Goal: Check status

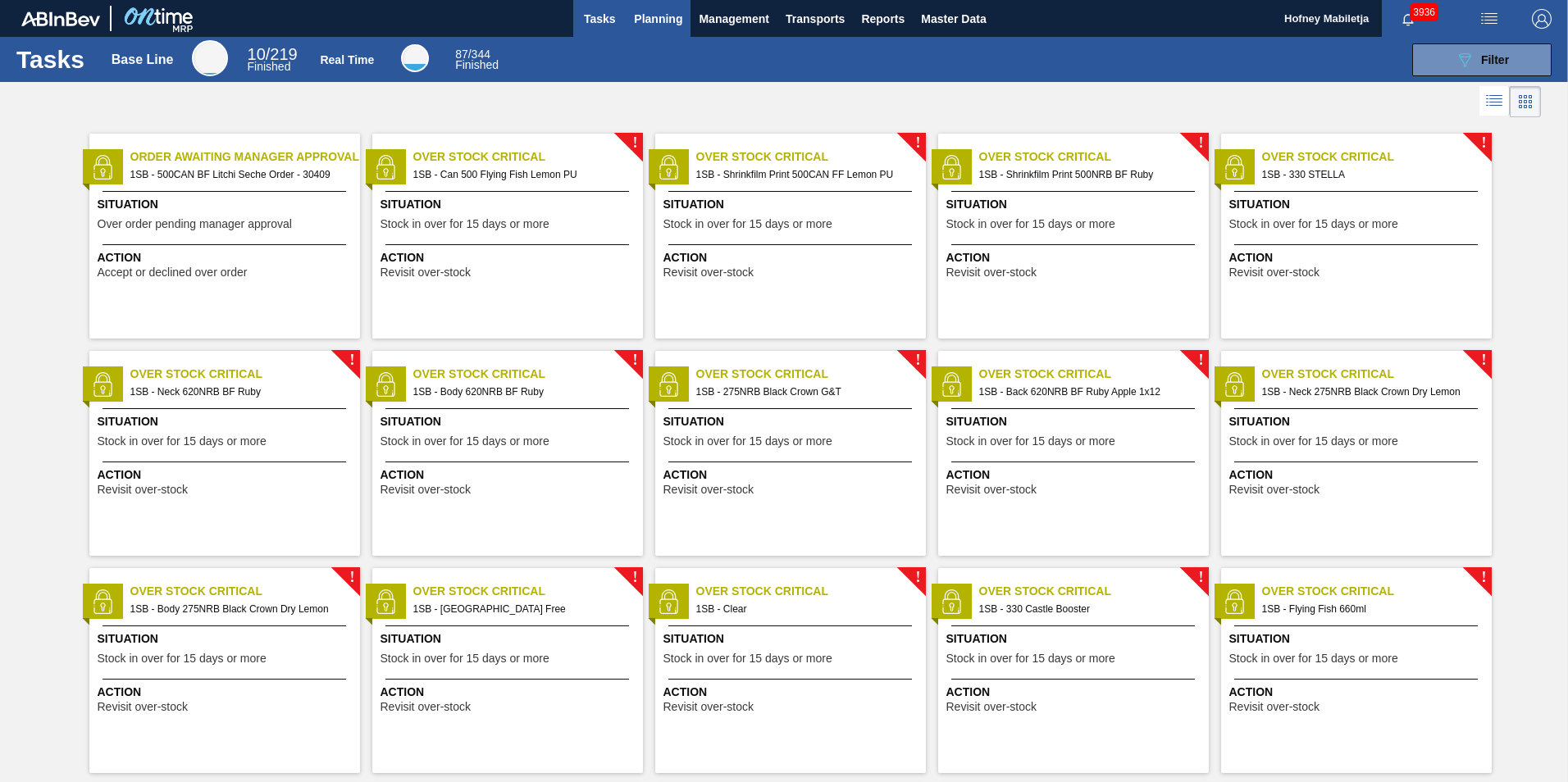
click at [657, 17] on span "Planning" at bounding box center [658, 19] width 48 height 20
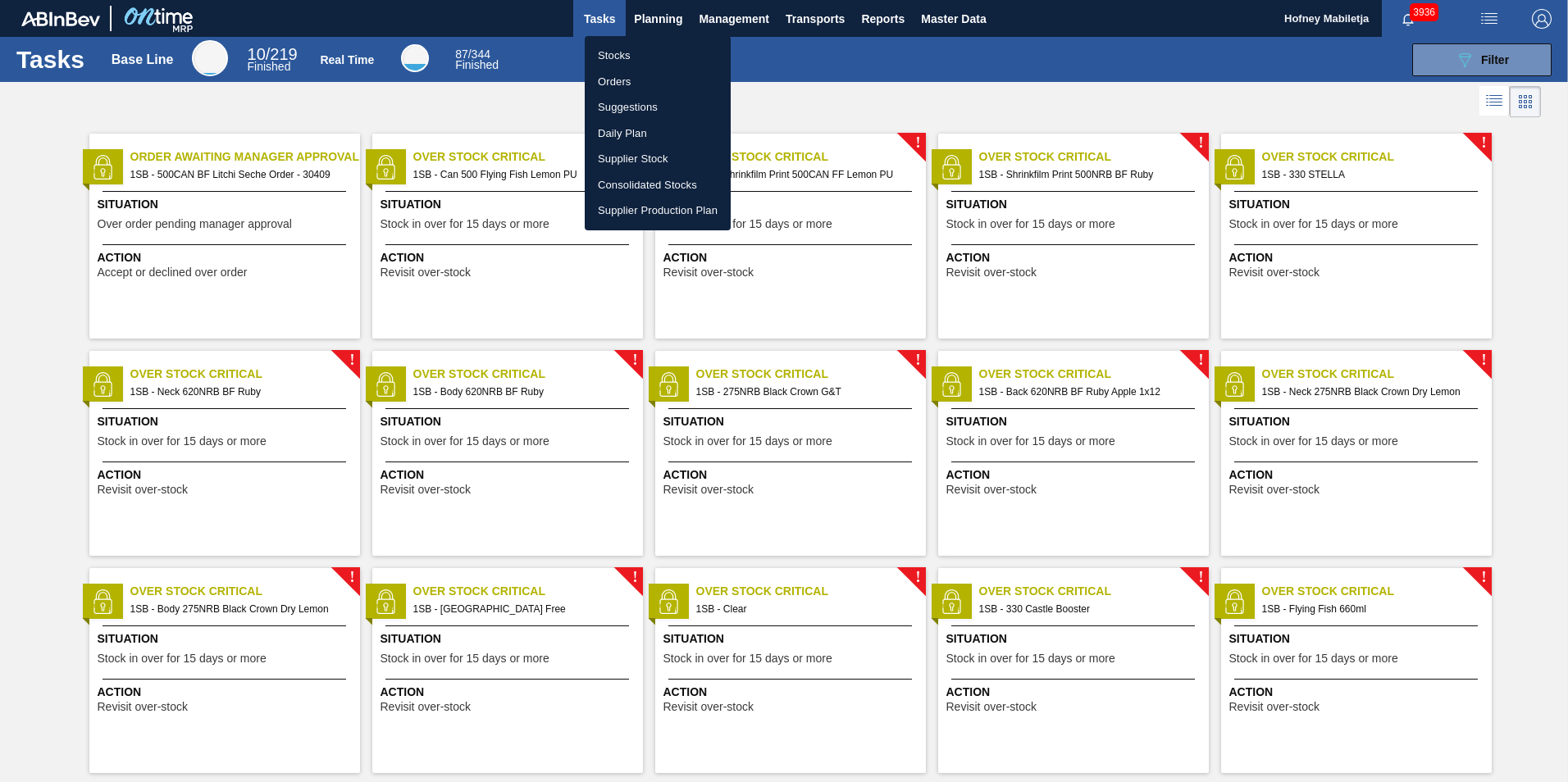
click at [619, 55] on li "Stocks" at bounding box center [657, 55] width 146 height 26
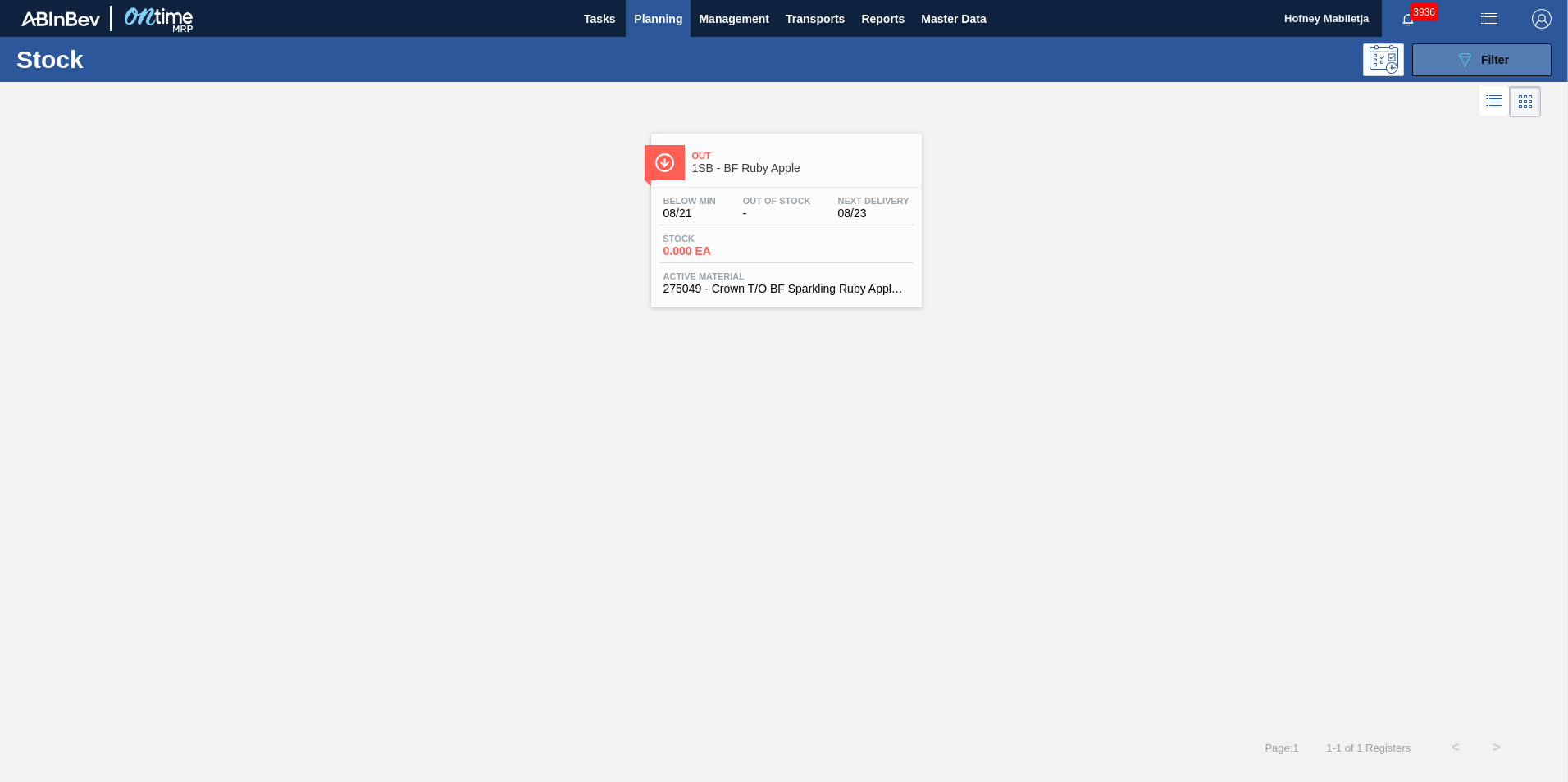
click at [1491, 56] on span "Filter" at bounding box center [1495, 60] width 28 height 13
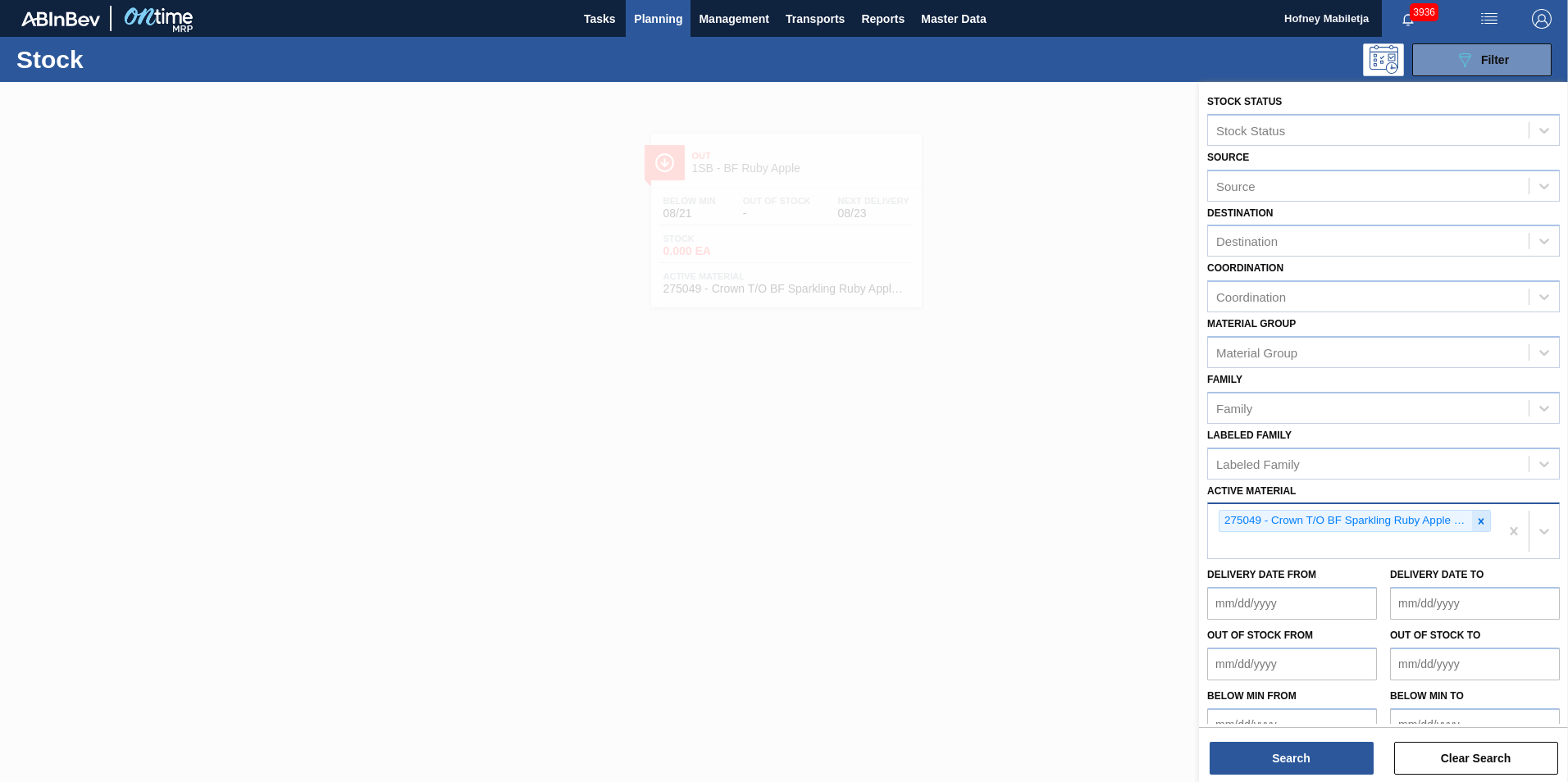
click at [1478, 518] on icon at bounding box center [1480, 521] width 12 height 12
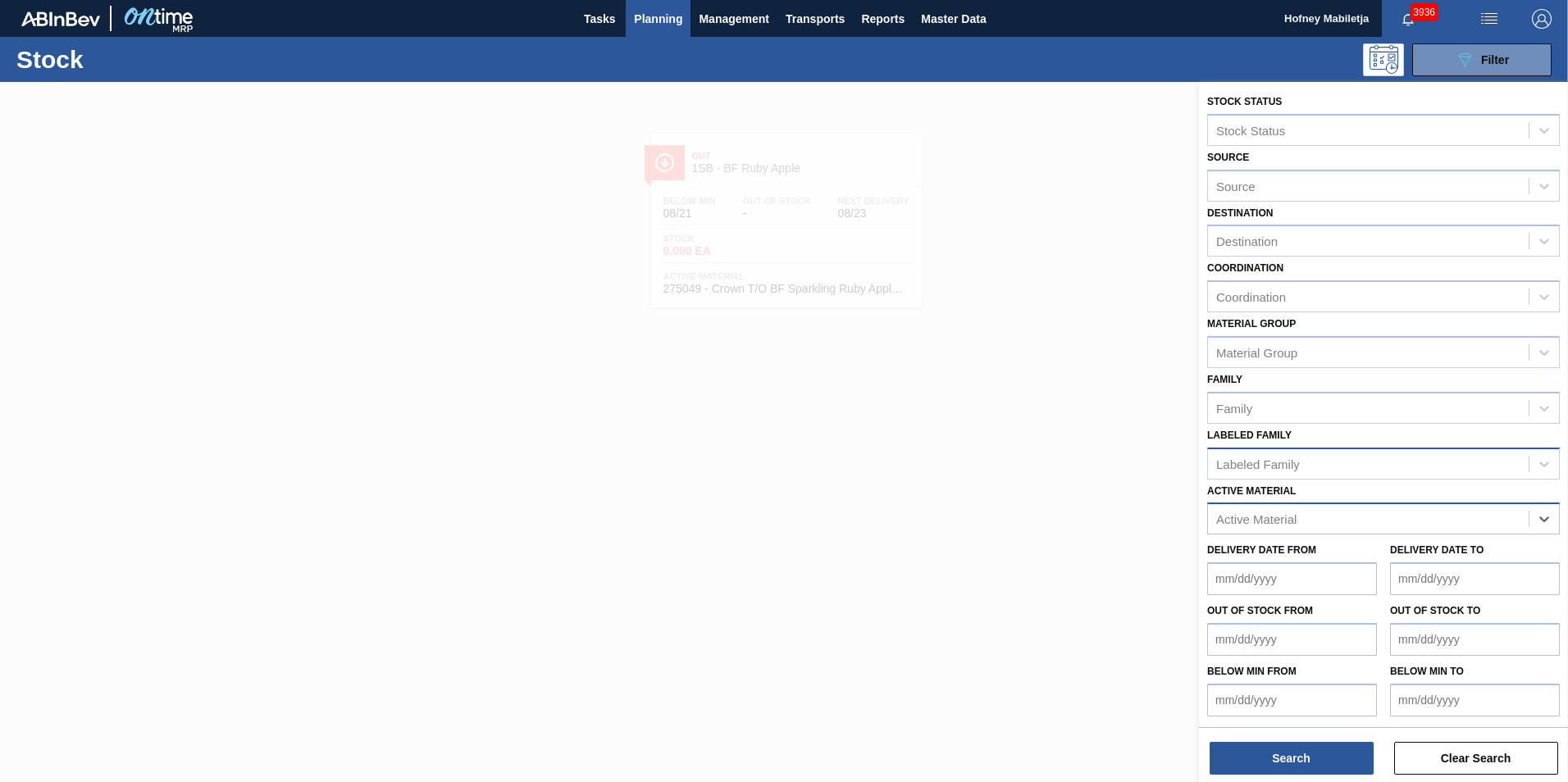
paste Material "279336"
type Material "279336"
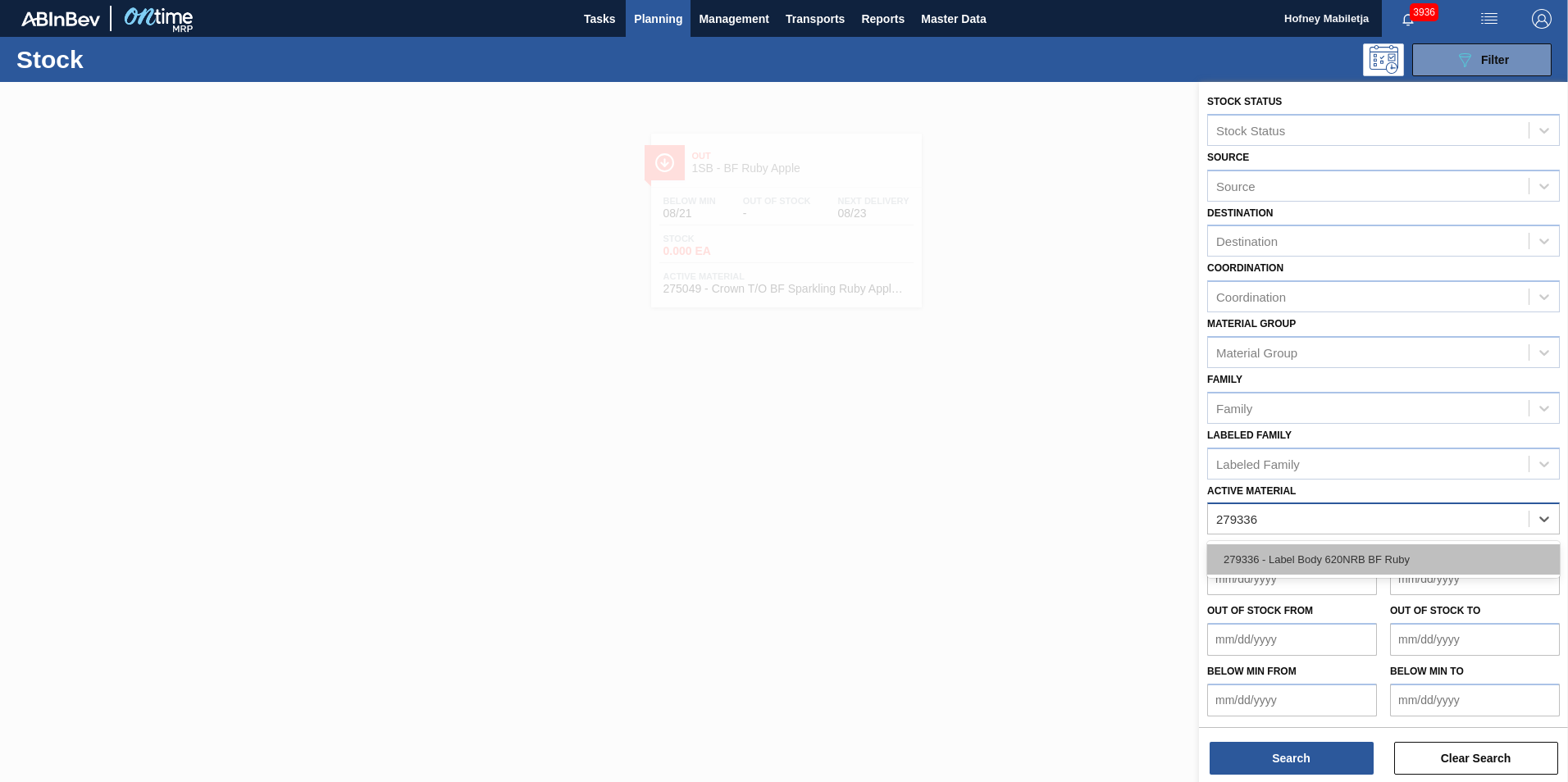
click at [1341, 558] on div "279336 - Label Body 620NRB BF Ruby" at bounding box center [1383, 560] width 353 height 30
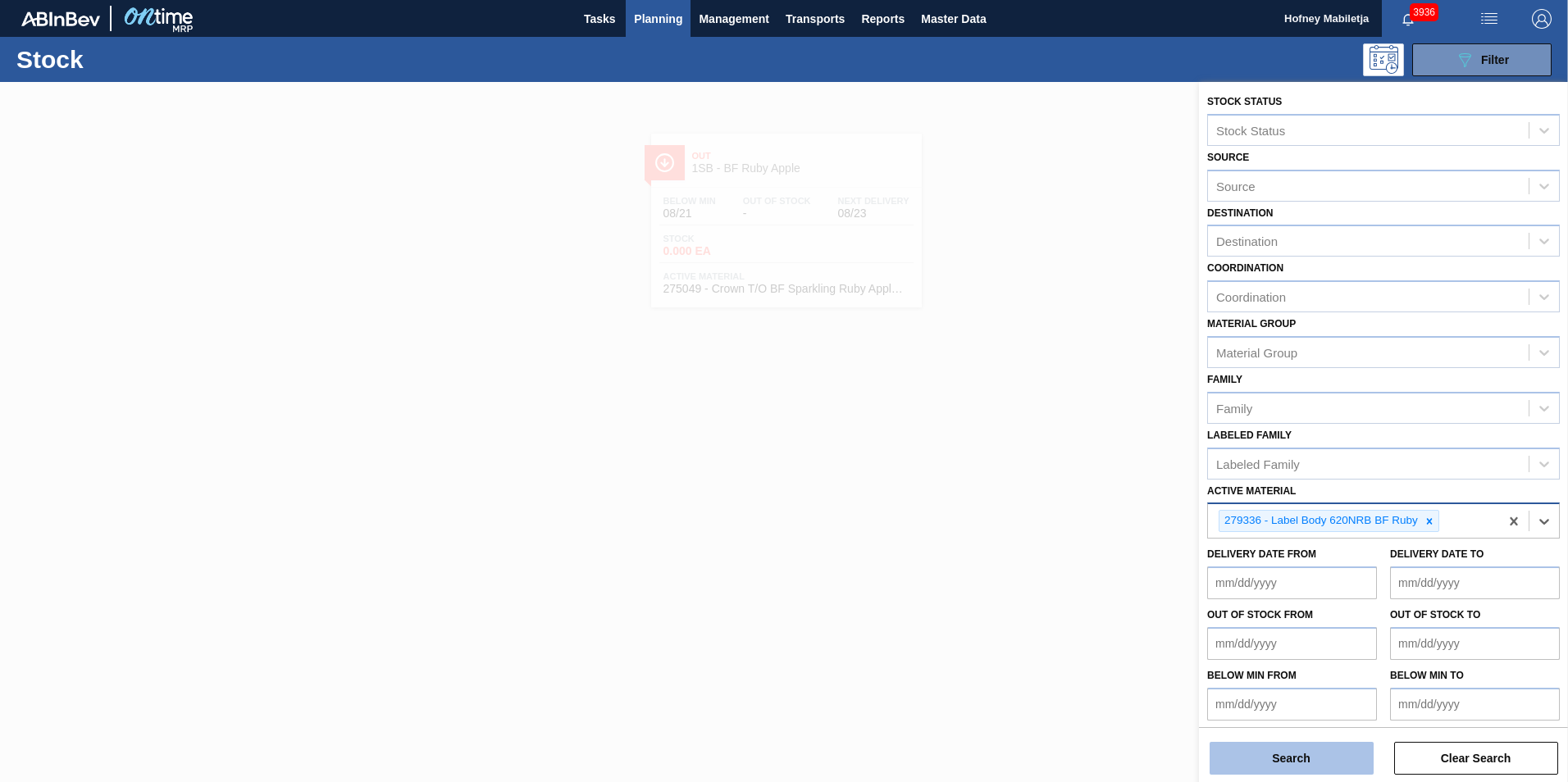
click at [1294, 759] on button "Search" at bounding box center [1292, 758] width 164 height 33
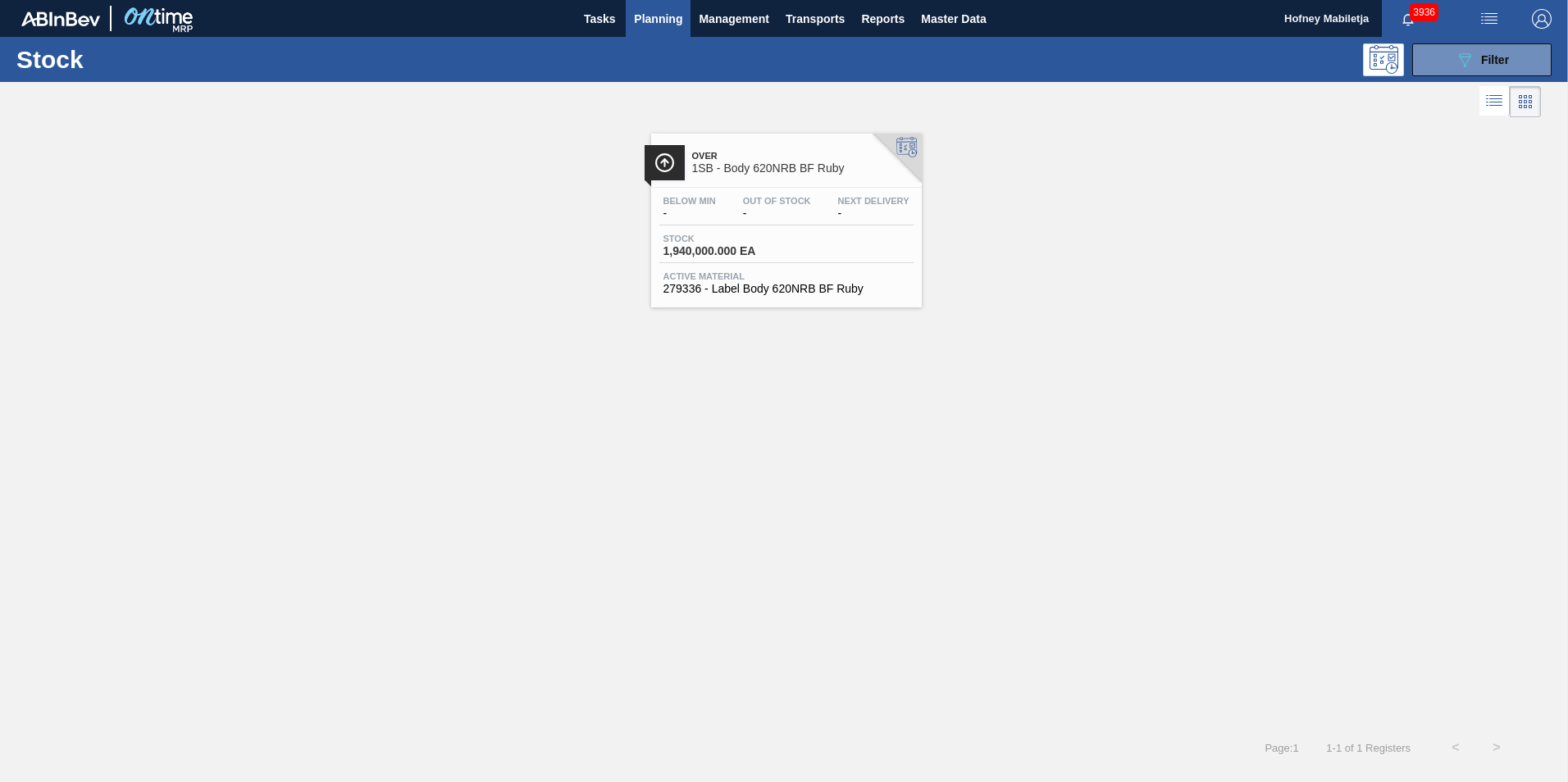
click at [809, 229] on div "Below Min - Out Of Stock - Next Delivery - Stock 1,940,000.000 EA Active Materi…" at bounding box center [786, 243] width 271 height 112
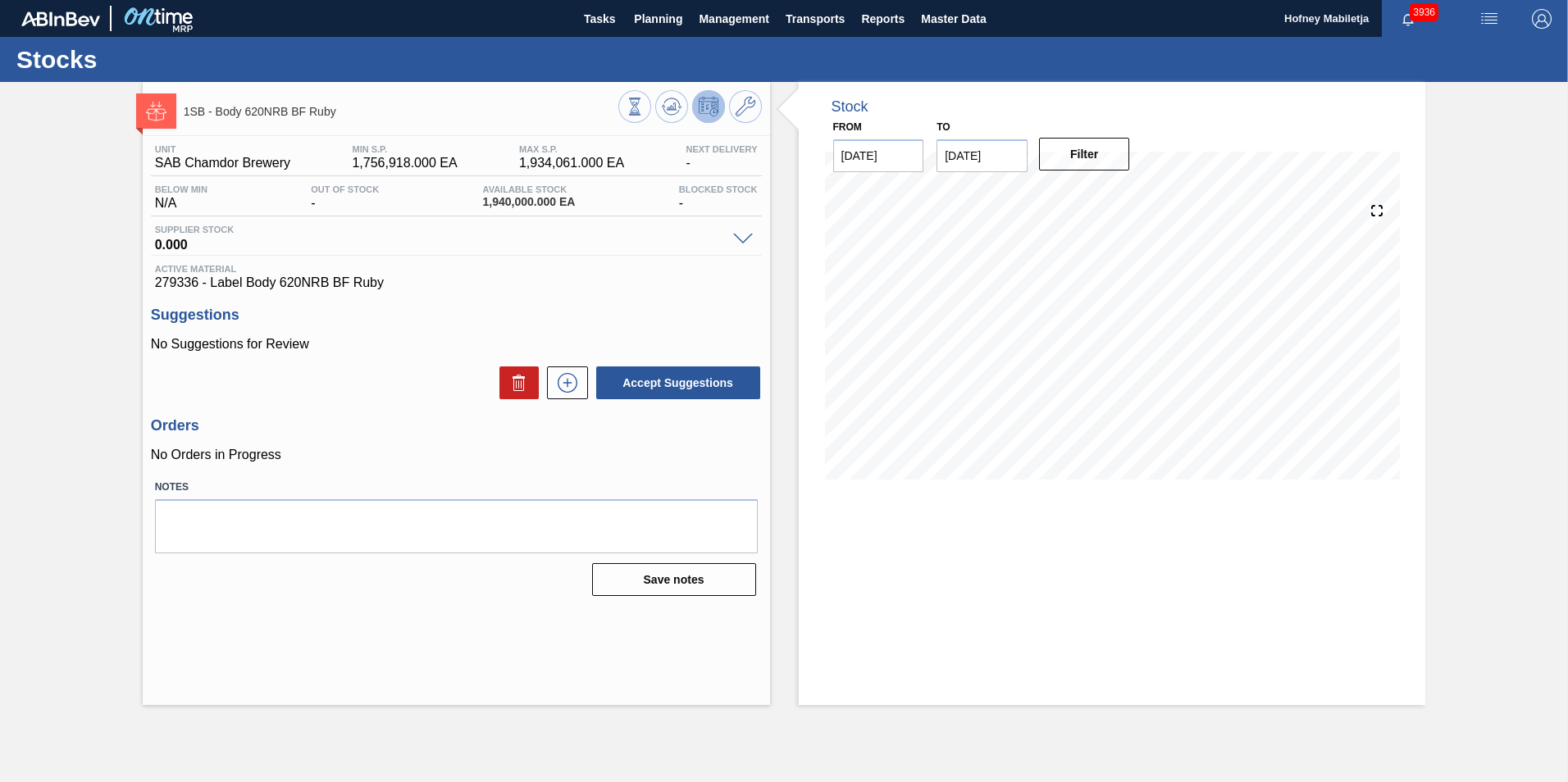
click at [746, 241] on span at bounding box center [743, 240] width 20 height 12
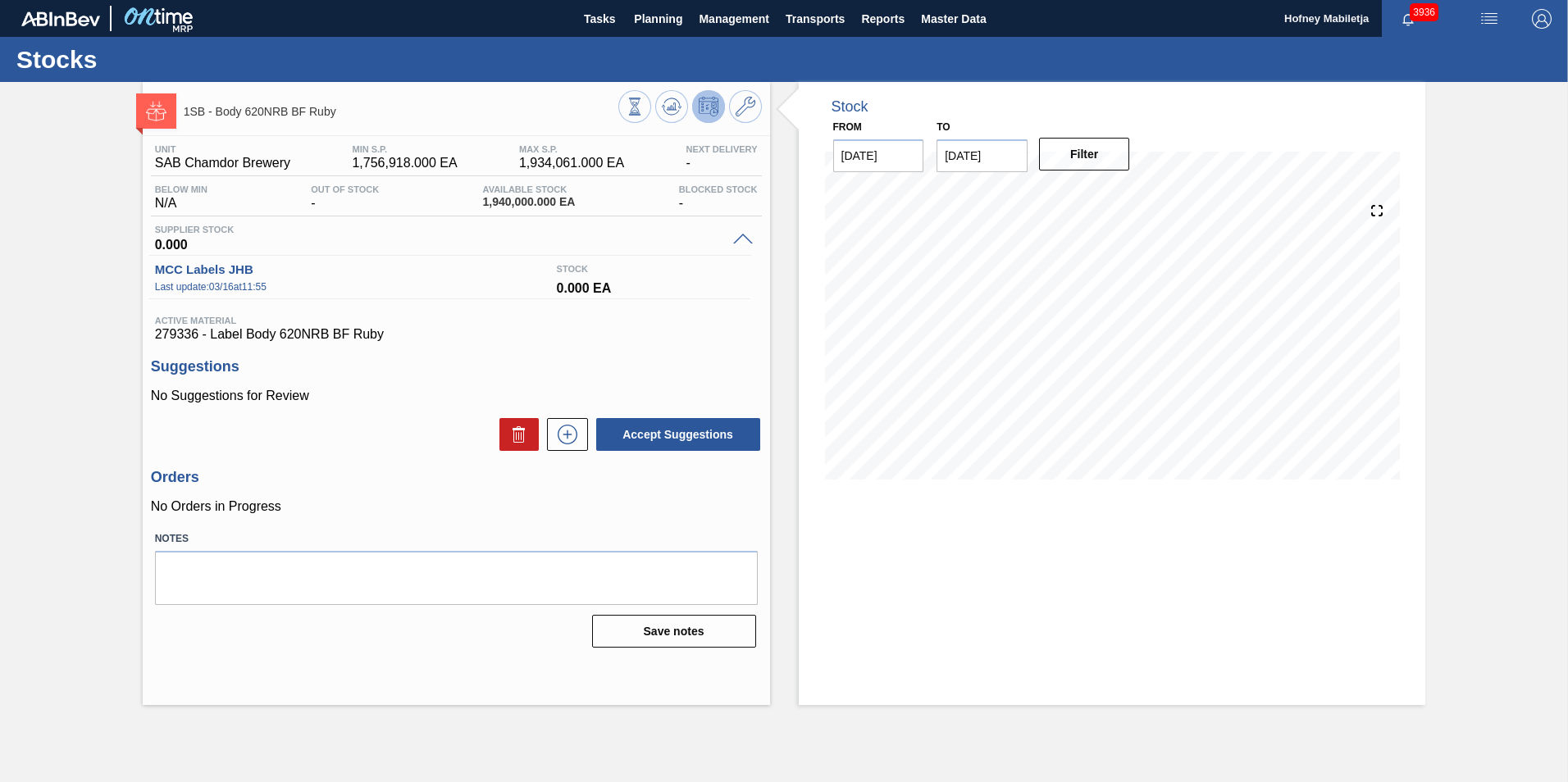
click at [744, 232] on div at bounding box center [745, 238] width 33 height 12
click at [743, 234] on span at bounding box center [743, 240] width 20 height 12
